Goal: Task Accomplishment & Management: Manage account settings

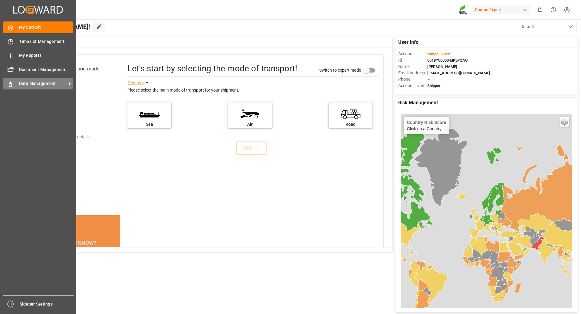
click at [41, 84] on span "Data Management" at bounding box center [43, 83] width 48 height 6
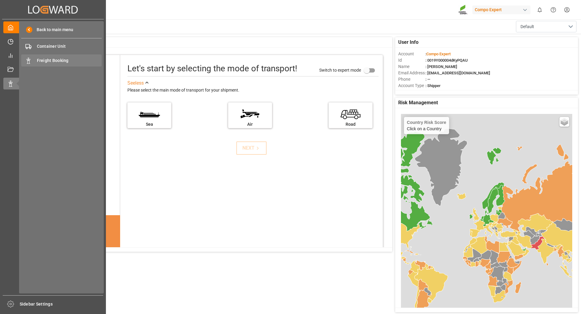
click at [49, 60] on span "Freight Booking" at bounding box center [69, 60] width 65 height 6
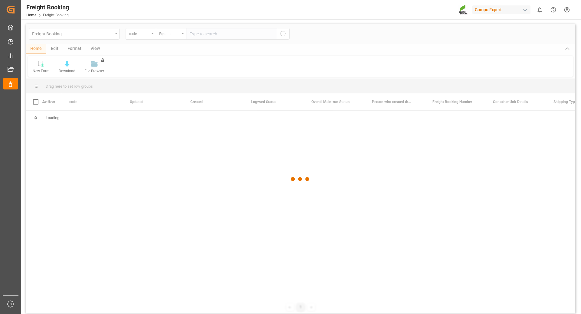
click at [153, 36] on div at bounding box center [301, 179] width 550 height 311
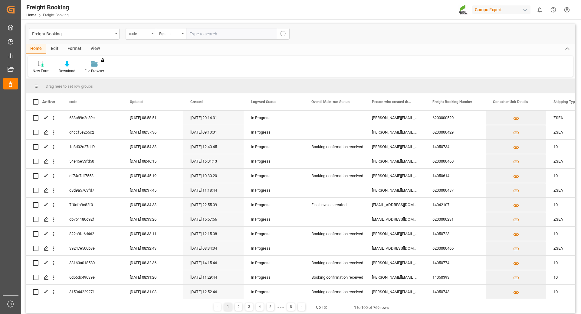
click at [153, 34] on div "code" at bounding box center [141, 33] width 30 height 11
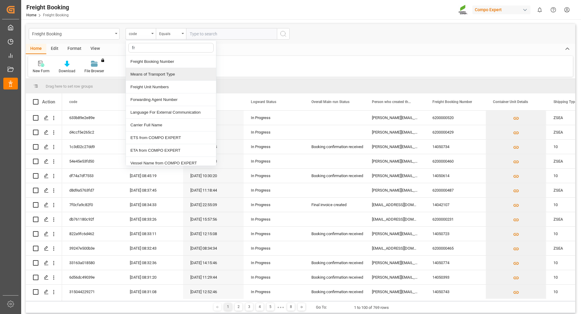
type input "fre"
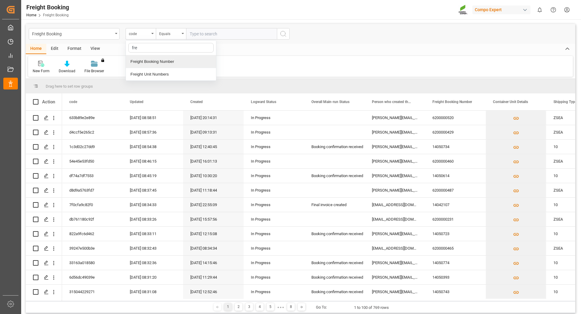
click at [150, 59] on div "Freight Booking Number" at bounding box center [171, 61] width 90 height 13
click at [202, 34] on input "text" at bounding box center [231, 33] width 91 height 11
type input "6200000465"
click at [285, 33] on icon "search button" at bounding box center [283, 33] width 7 height 7
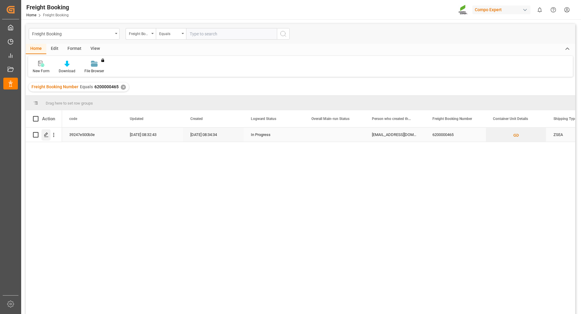
click at [47, 137] on icon "Press SPACE to select this row." at bounding box center [46, 135] width 5 height 5
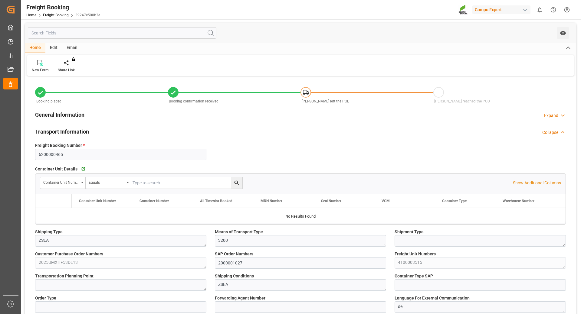
type input "Maersk"
type input "Maersk Line AS"
type input "9632155"
type input "NLRTM"
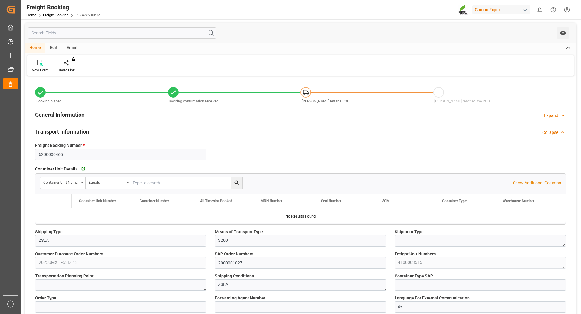
type input "CNTAO"
type input "0"
type input "11480"
type input "[DATE] 01:00"
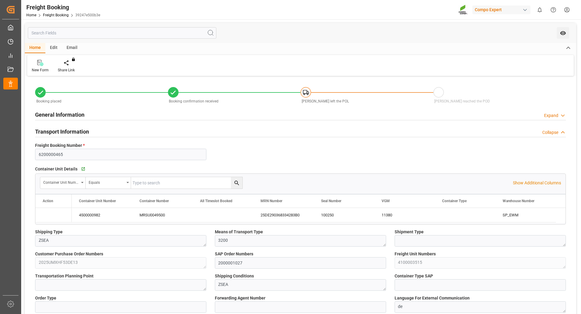
type input "[DATE] 01:00"
type input "[DATE] 21:00"
type input "[DATE] 08:00"
type input "[DATE] 08:34"
type input "[DATE] 08:59"
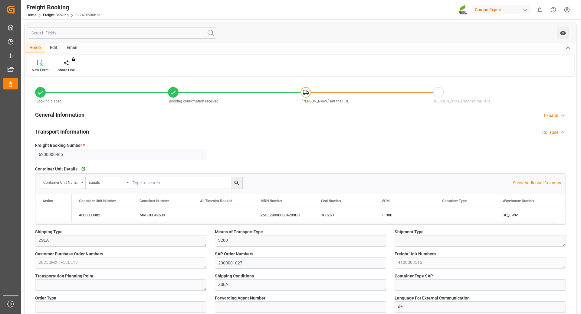
type input "[DATE] 08:59"
type input "[DATE] 07:20"
type input "[DATE] 09:48"
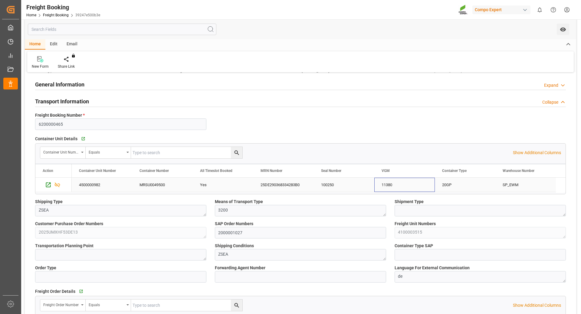
click at [389, 186] on div "11380" at bounding box center [404, 185] width 61 height 14
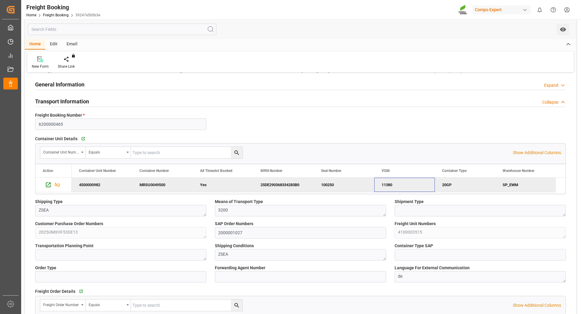
scroll to position [0, 0]
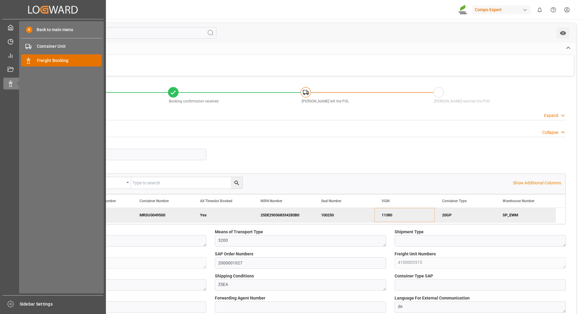
click at [47, 63] on span "Freight Booking" at bounding box center [69, 60] width 65 height 6
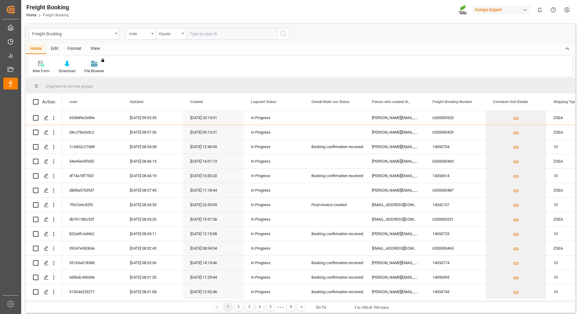
click at [202, 33] on input "text" at bounding box center [231, 33] width 91 height 11
click at [150, 33] on div "code" at bounding box center [141, 33] width 30 height 11
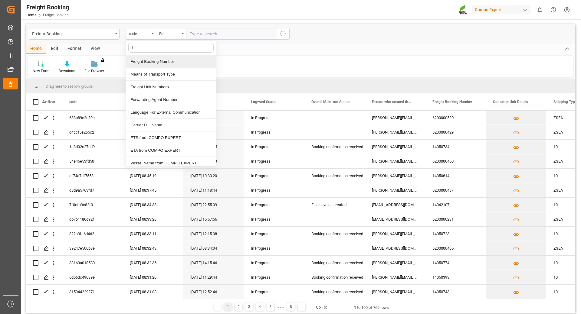
type input "fre"
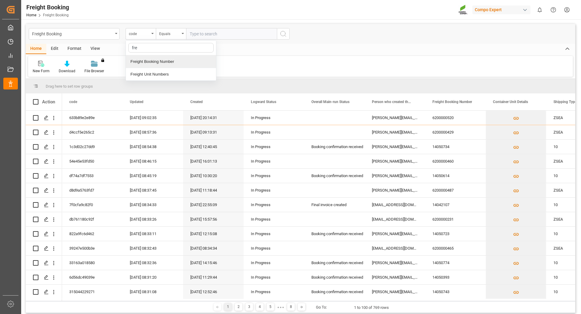
click at [153, 61] on div "Freight Booking Number" at bounding box center [171, 61] width 90 height 13
click at [214, 32] on input "text" at bounding box center [231, 33] width 91 height 11
type input "62000000465"
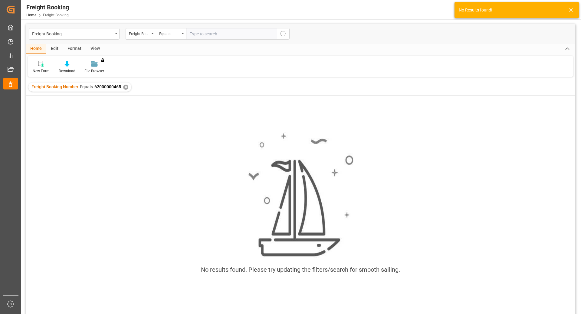
click at [125, 87] on div "✕" at bounding box center [125, 87] width 5 height 5
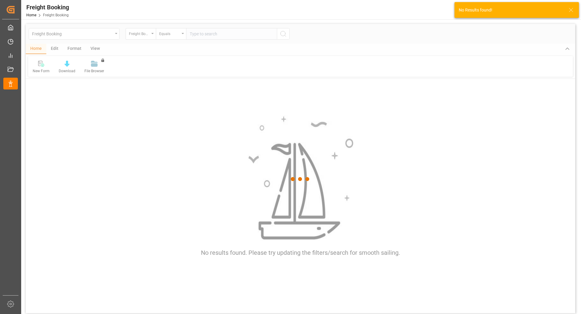
click at [212, 34] on div at bounding box center [301, 179] width 550 height 311
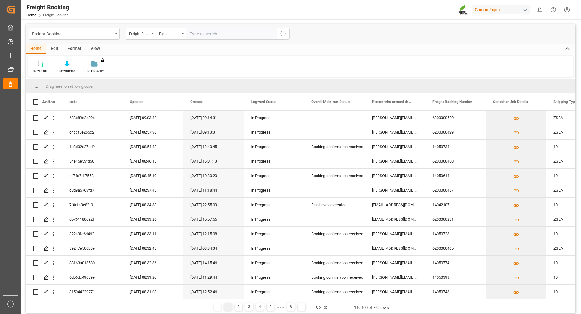
click at [212, 31] on input "text" at bounding box center [231, 33] width 91 height 11
type input "6200000465"
click at [287, 35] on button "search button" at bounding box center [283, 33] width 13 height 11
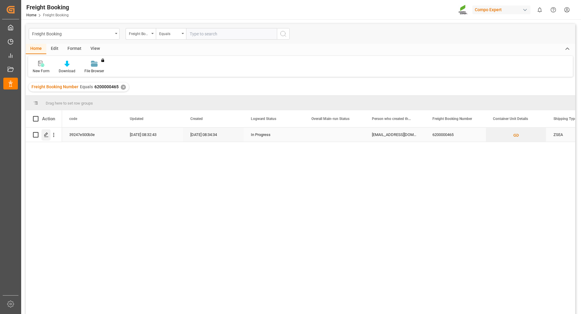
click at [46, 135] on icon "Press SPACE to select this row." at bounding box center [46, 135] width 5 height 5
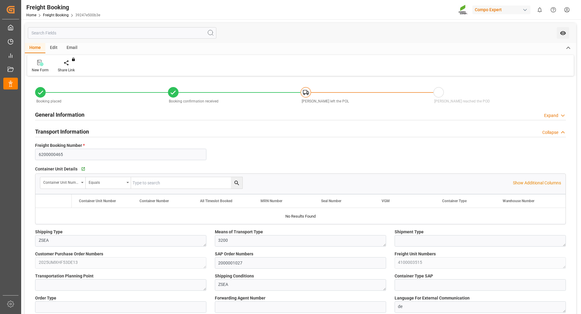
type input "Maersk"
type input "Maersk Line AS"
type input "9632155"
type input "NLRTM"
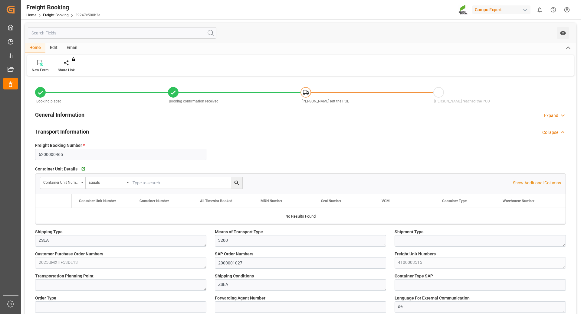
type input "CNTAO"
type input "0"
type input "11480"
type input "[DATE] 01:00"
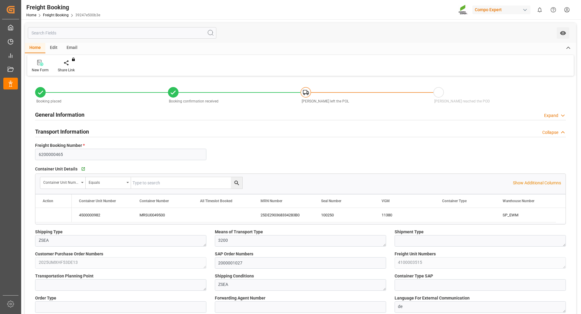
type input "[DATE] 01:00"
type input "[DATE] 21:00"
type input "[DATE] 08:00"
type input "[DATE] 08:34"
type input "[DATE] 08:59"
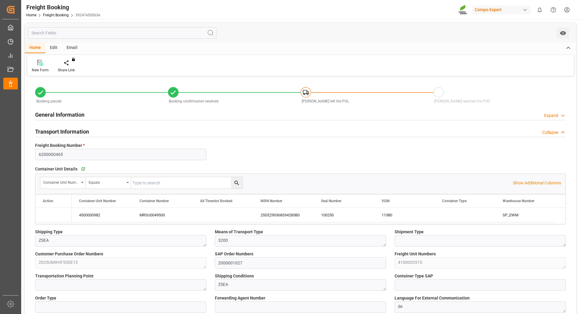
type input "[DATE] 08:59"
type input "[DATE] 07:20"
type input "[DATE] 09:48"
click at [150, 213] on div "MRSU0049500" at bounding box center [162, 215] width 61 height 14
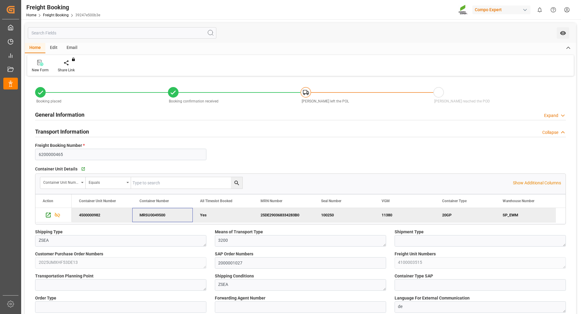
click at [294, 133] on div "Transport Information Collapse" at bounding box center [300, 131] width 531 height 11
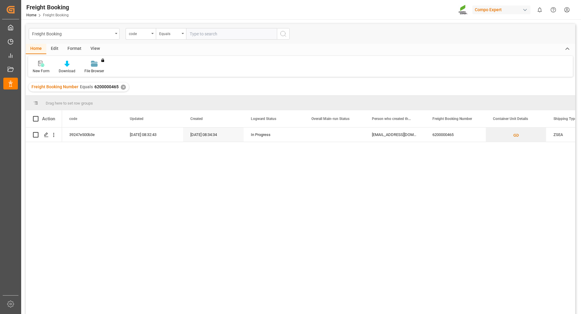
click at [56, 17] on span "Freight Booking" at bounding box center [56, 15] width 26 height 4
click at [123, 88] on div "✕" at bounding box center [123, 87] width 5 height 5
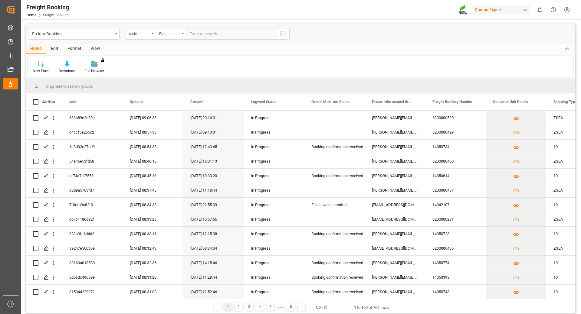
click at [151, 35] on div "code" at bounding box center [141, 33] width 30 height 11
type input "freight"
drag, startPoint x: 147, startPoint y: 61, endPoint x: 156, endPoint y: 56, distance: 10.2
click at [147, 61] on div "Freight Booking Number" at bounding box center [171, 61] width 90 height 13
click at [203, 34] on input "text" at bounding box center [231, 33] width 91 height 11
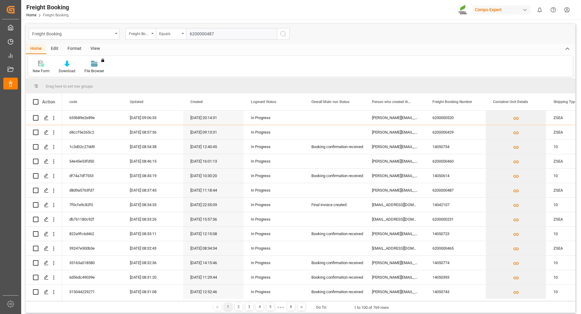
type input "6200000487"
click at [283, 32] on icon "search button" at bounding box center [283, 33] width 7 height 7
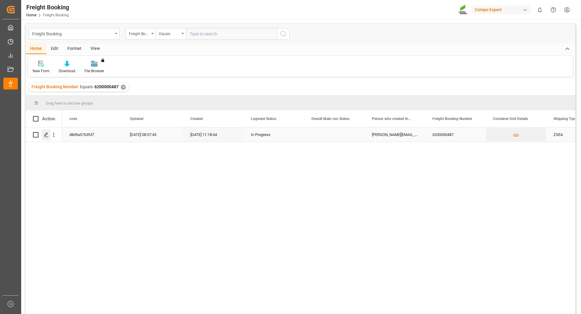
click at [46, 136] on polygon "Press SPACE to select this row." at bounding box center [45, 134] width 3 height 3
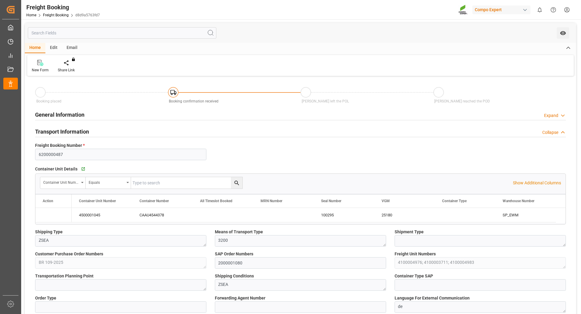
type input "Maersk"
type input "Maersk Line AS"
type input "9526942"
type input "BEANR"
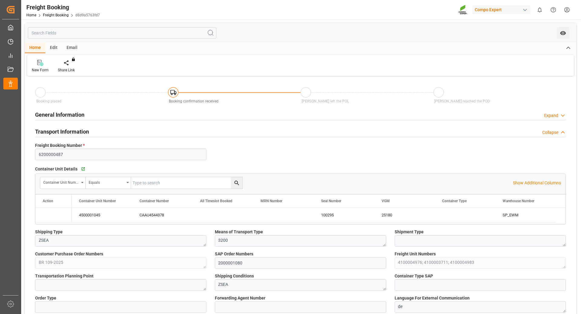
type input "BRPNG"
type input "0"
type input "60258.24"
type input "[DATE] 01:00"
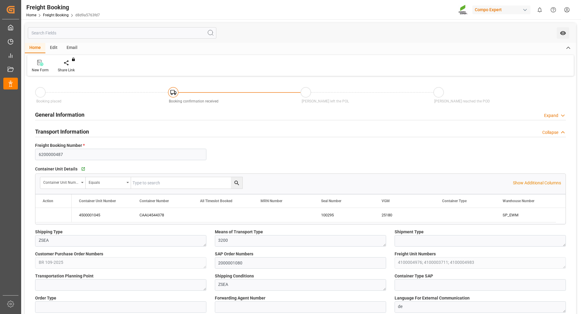
type input "[DATE] 01:00"
type input "[DATE] 19:30"
type input "[DATE] 10:00"
type input "[DATE] 11:18"
type input "[DATE] 12:02"
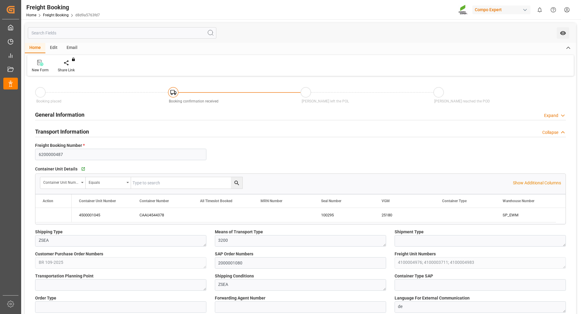
type input "[DATE] 12:02"
type input "[DATE] 08:36"
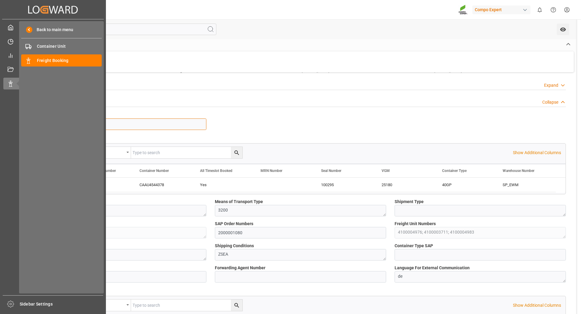
drag, startPoint x: 69, startPoint y: 124, endPoint x: 0, endPoint y: 122, distance: 69.0
click at [2, 123] on div "Created by potrace 1.15, written by [PERSON_NAME] [DATE]-[DATE] Created by potr…" at bounding box center [290, 157] width 581 height 314
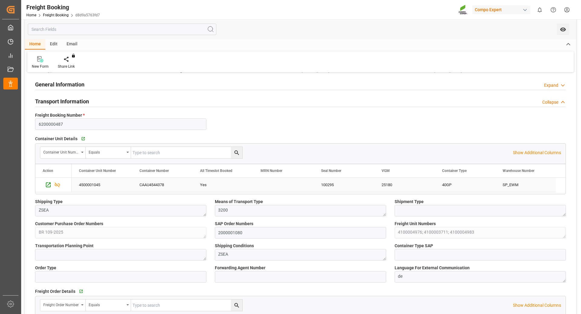
click at [152, 186] on div "CAAU4544378" at bounding box center [162, 185] width 61 height 14
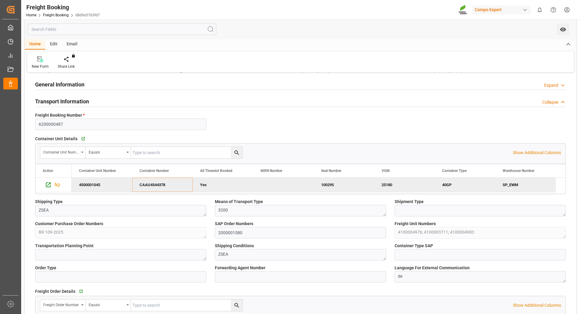
click at [327, 186] on div "100295" at bounding box center [344, 185] width 61 height 14
click at [50, 13] on link "Freight Booking" at bounding box center [56, 15] width 26 height 4
